Goal: Task Accomplishment & Management: Use online tool/utility

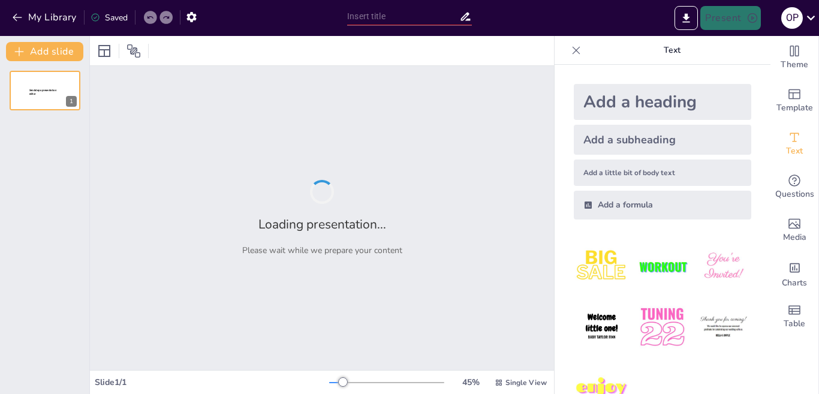
type input "Добро пожаловать в HAPPY CLUB: Ваш старт в мир возможностей!"
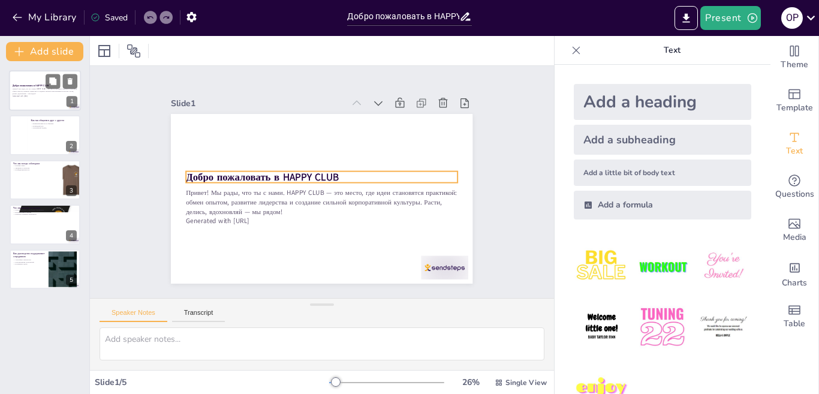
click at [29, 86] on strong "Добро пожаловать в HAPPY CLUB" at bounding box center [31, 85] width 37 height 3
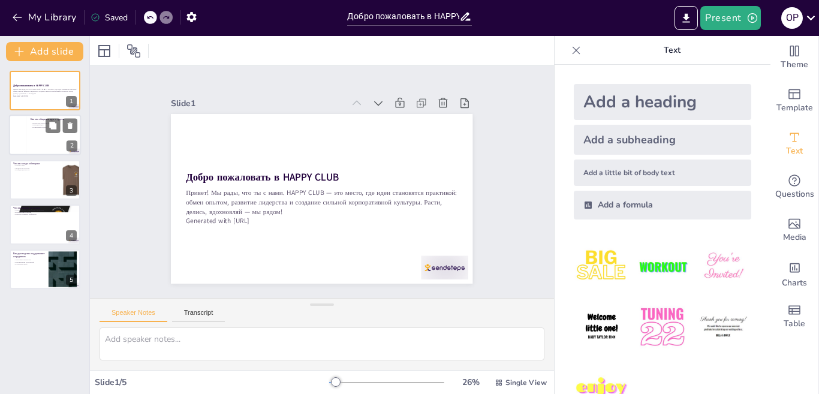
click at [23, 134] on div at bounding box center [18, 135] width 18 height 41
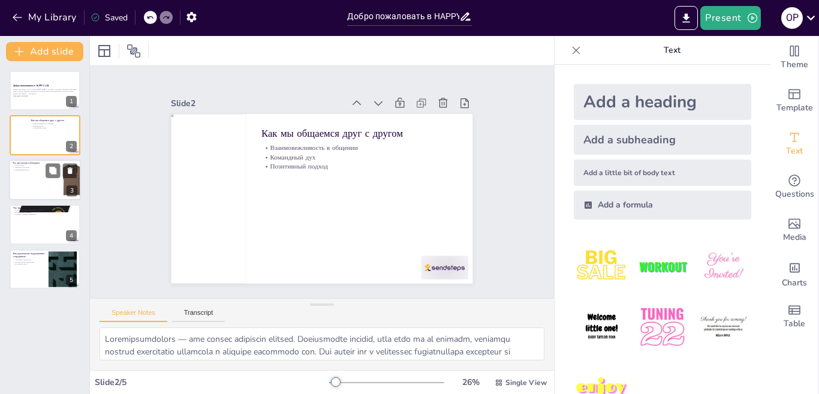
click at [25, 175] on div at bounding box center [45, 180] width 72 height 41
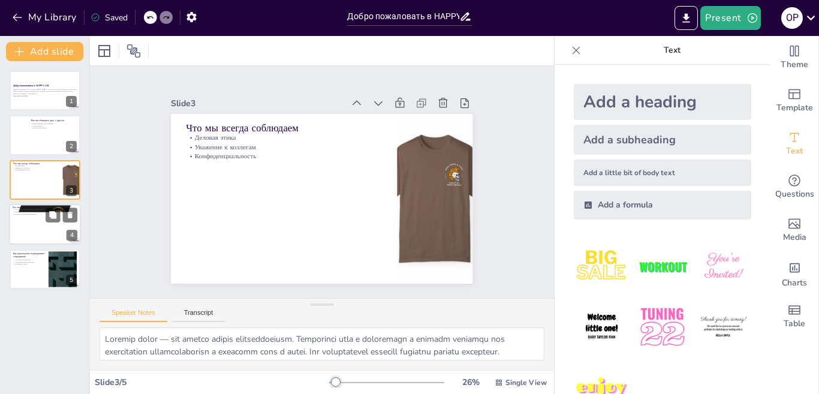
click at [37, 227] on div at bounding box center [45, 224] width 72 height 41
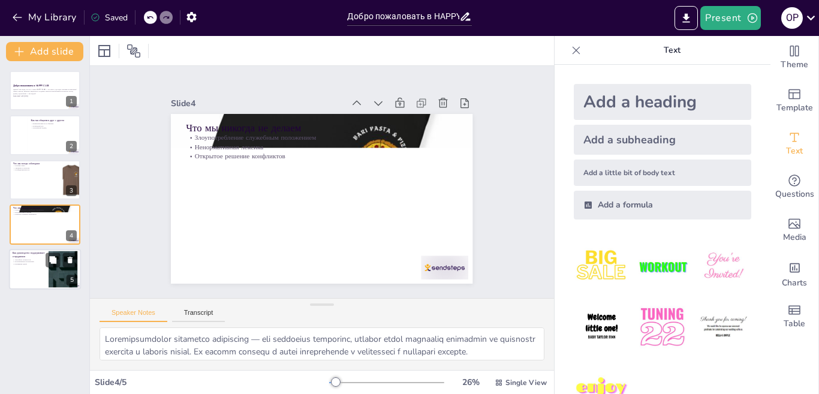
click at [25, 274] on div at bounding box center [45, 269] width 72 height 41
type textarea "Loremipsu dolorsitam consectetura elits doeiusmodtemp incididuntutla etdol magn…"
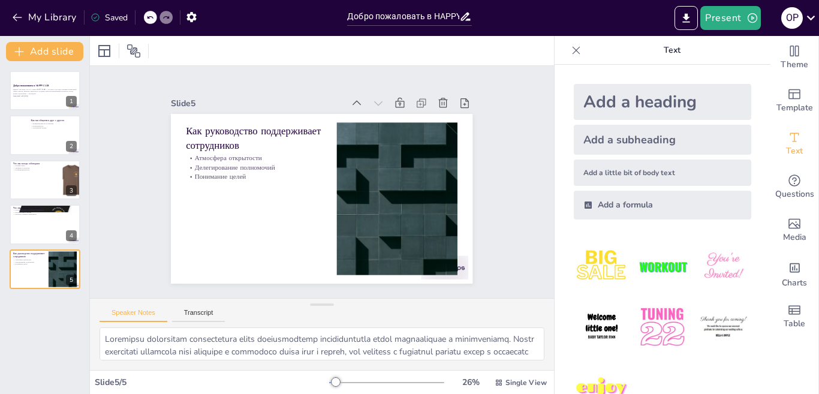
click at [495, 299] on div "Speaker Notes Transcript" at bounding box center [322, 313] width 464 height 29
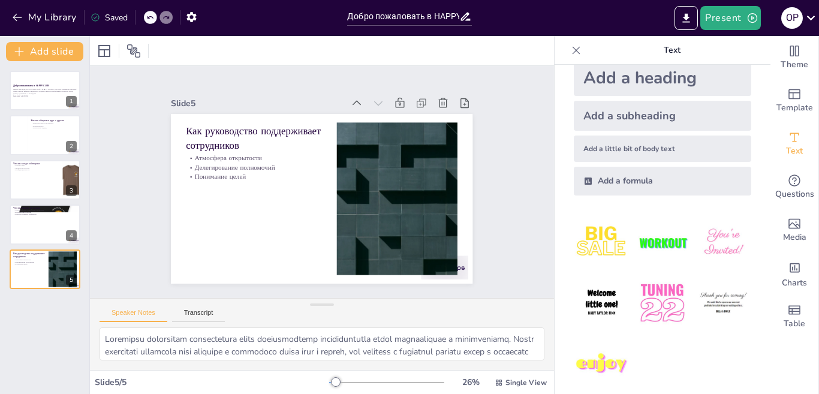
scroll to position [37, 0]
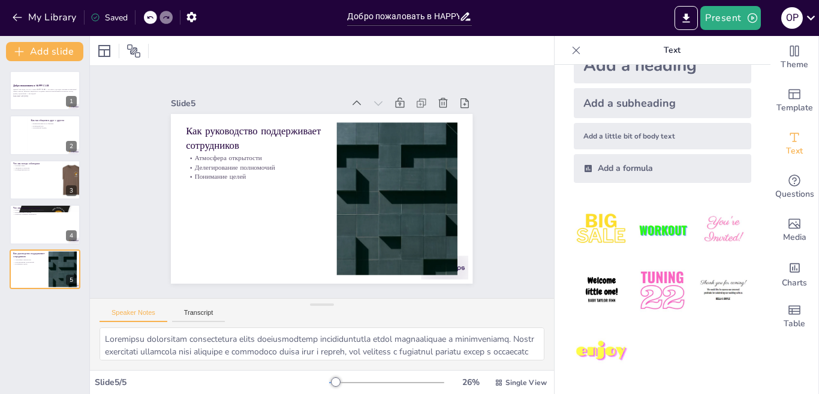
click at [495, 311] on div "Speaker Notes Transcript" at bounding box center [322, 313] width 464 height 29
click at [501, 150] on div "Slide 1 Добро пожаловать в HAPPY CLUB Привет! Мы рады, что ты с нами. HAPPY CLU…" at bounding box center [322, 182] width 464 height 232
click at [28, 88] on div "Привет! Мы рады, что ты с нами. HAPPY CLUB — это место, где идеи становятся пра…" at bounding box center [45, 93] width 65 height 10
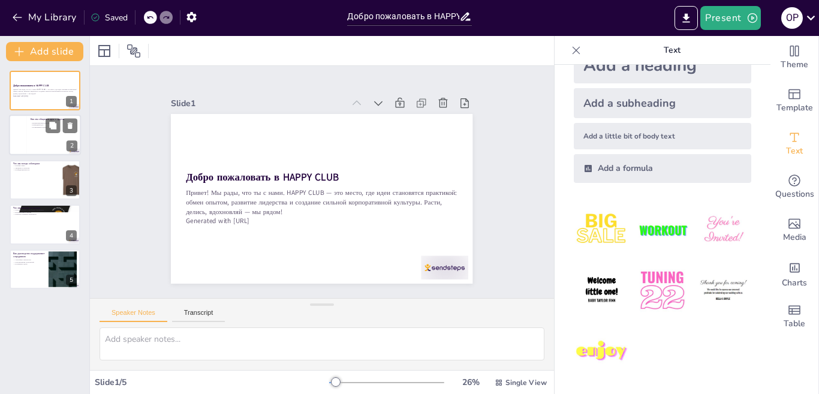
click at [31, 134] on div at bounding box center [45, 135] width 72 height 41
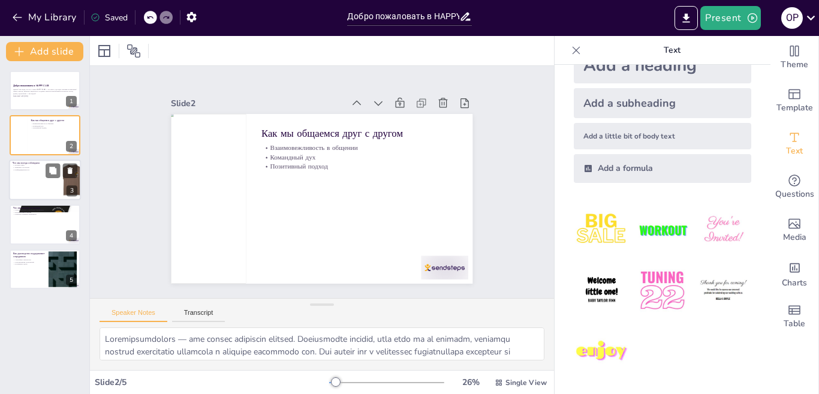
click at [20, 177] on div at bounding box center [45, 180] width 72 height 41
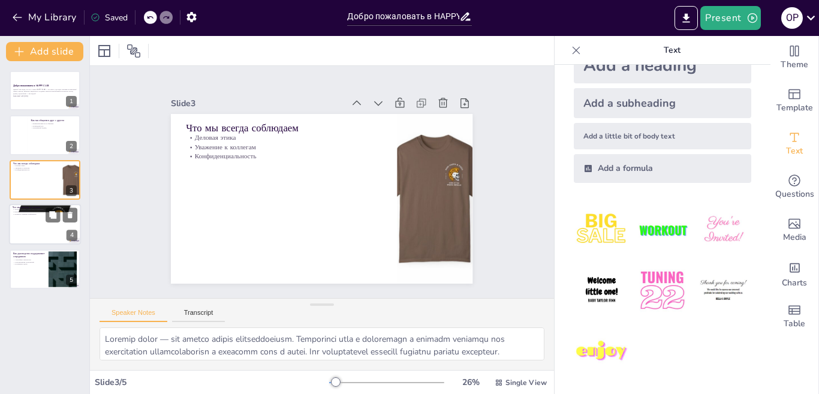
click at [16, 214] on p "Открытое решение конфликтов" at bounding box center [45, 215] width 65 height 2
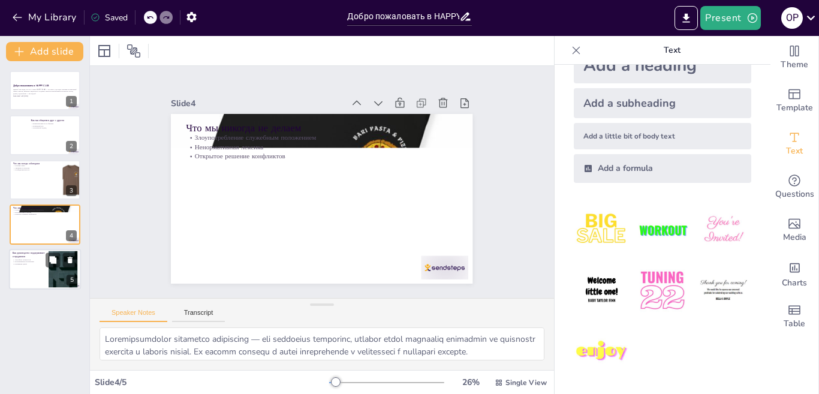
click at [37, 275] on div at bounding box center [45, 269] width 72 height 41
type textarea "Loremipsu dolorsitam consectetura elits doeiusmodtemp incididuntutla etdol magn…"
